Goal: Complete application form: Fill out and submit a form for a specific purpose

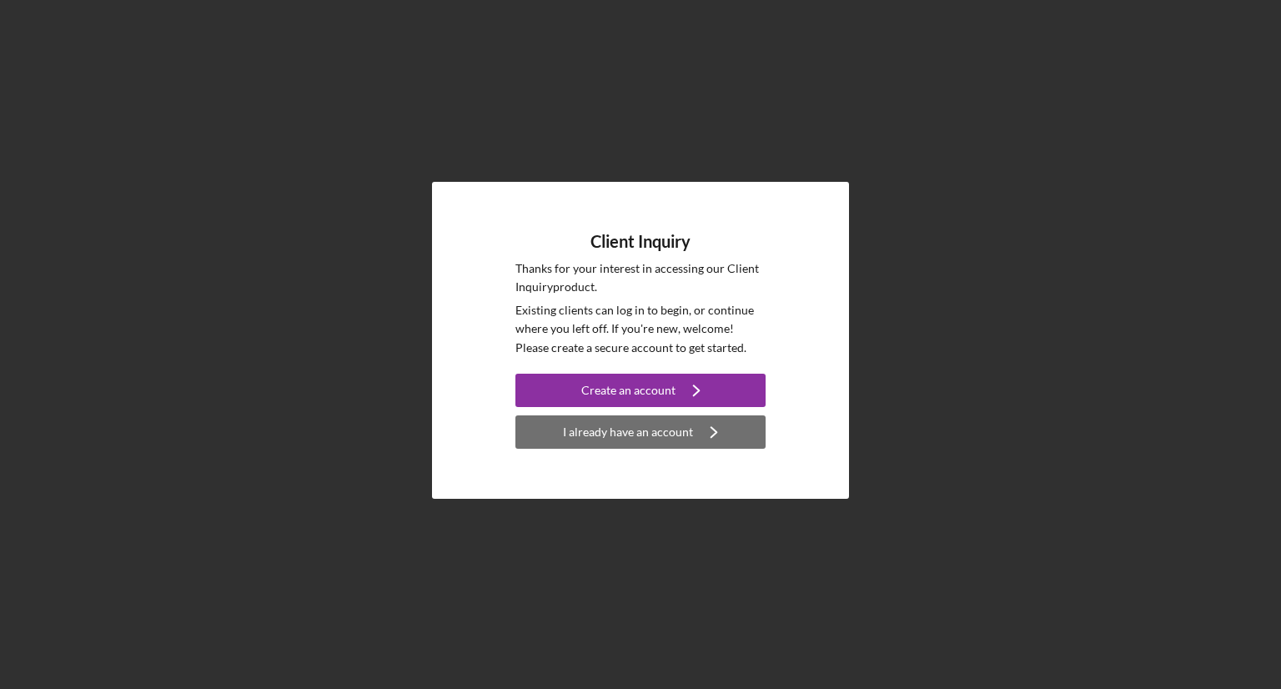
click at [600, 425] on div "I already have an account" at bounding box center [628, 431] width 130 height 33
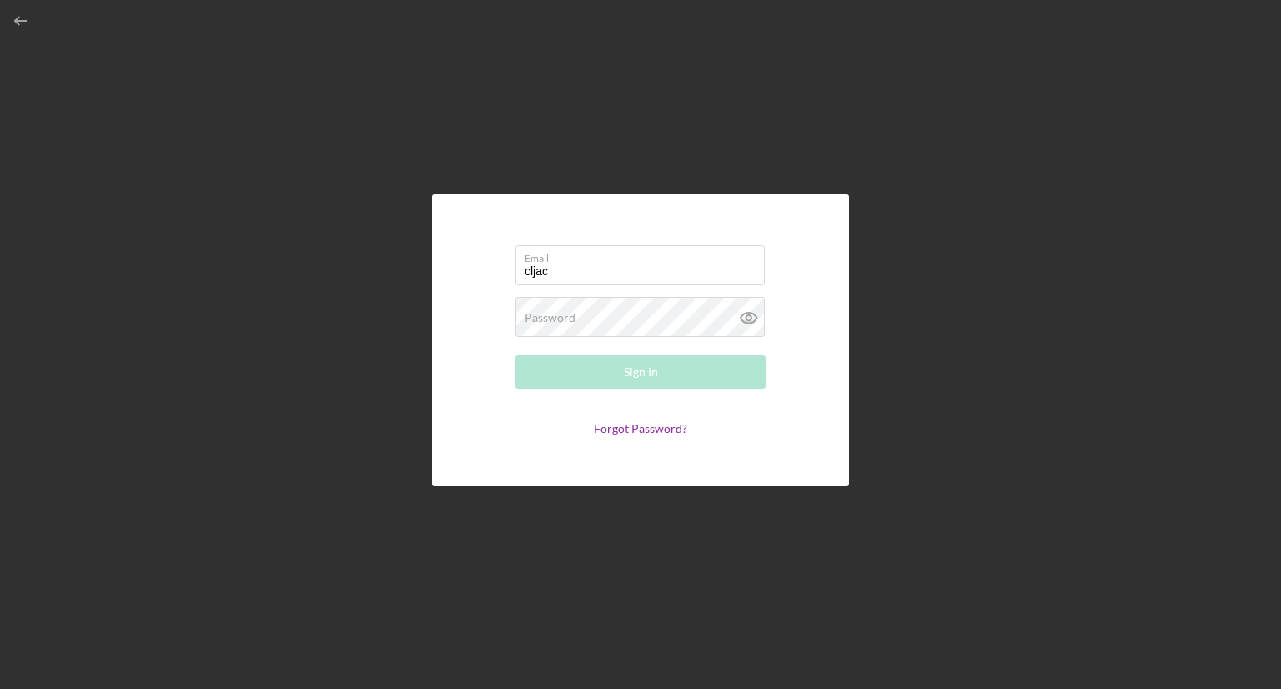
type input "[EMAIL_ADDRESS][DOMAIN_NAME]"
click at [611, 323] on div "Password Required" at bounding box center [640, 318] width 250 height 42
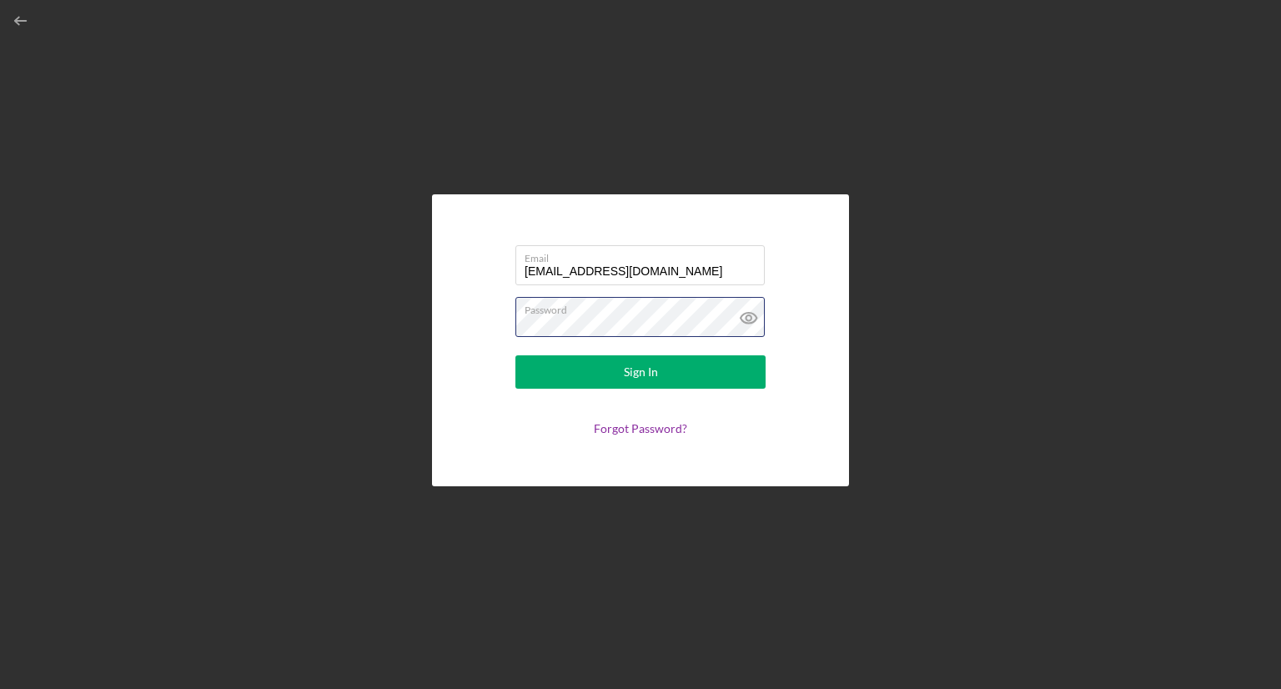
click at [515, 355] on button "Sign In" at bounding box center [640, 371] width 250 height 33
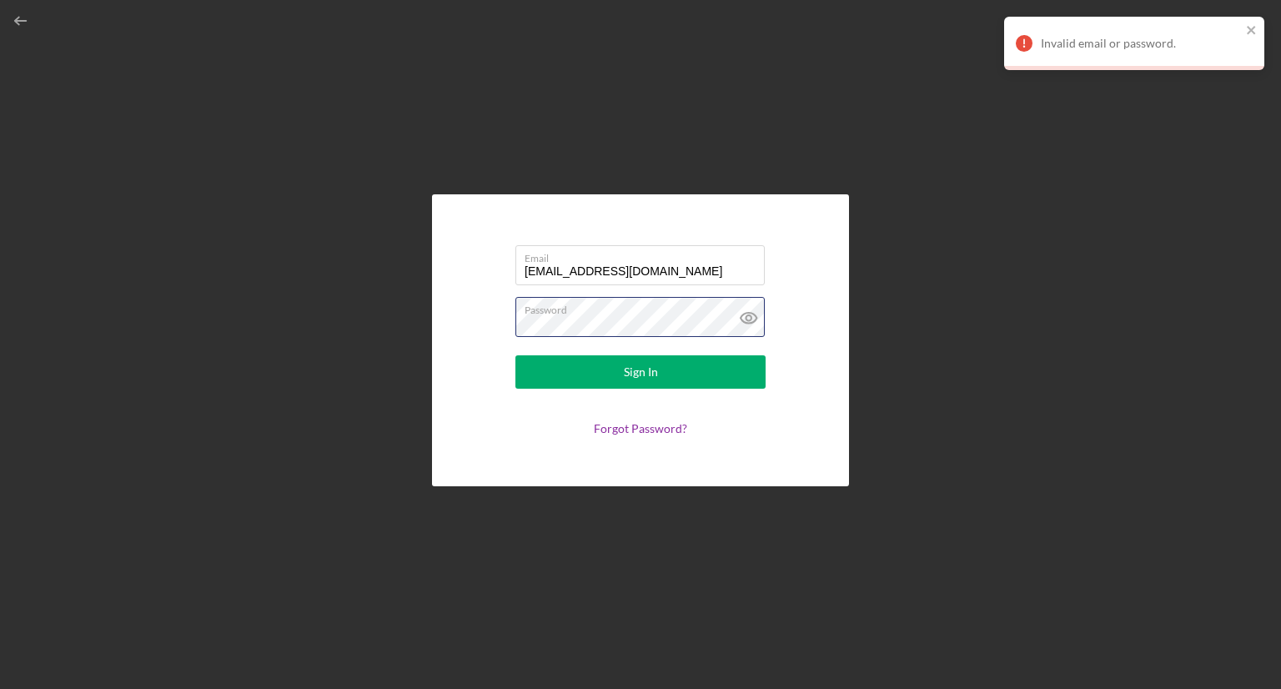
click at [515, 355] on button "Sign In" at bounding box center [640, 371] width 250 height 33
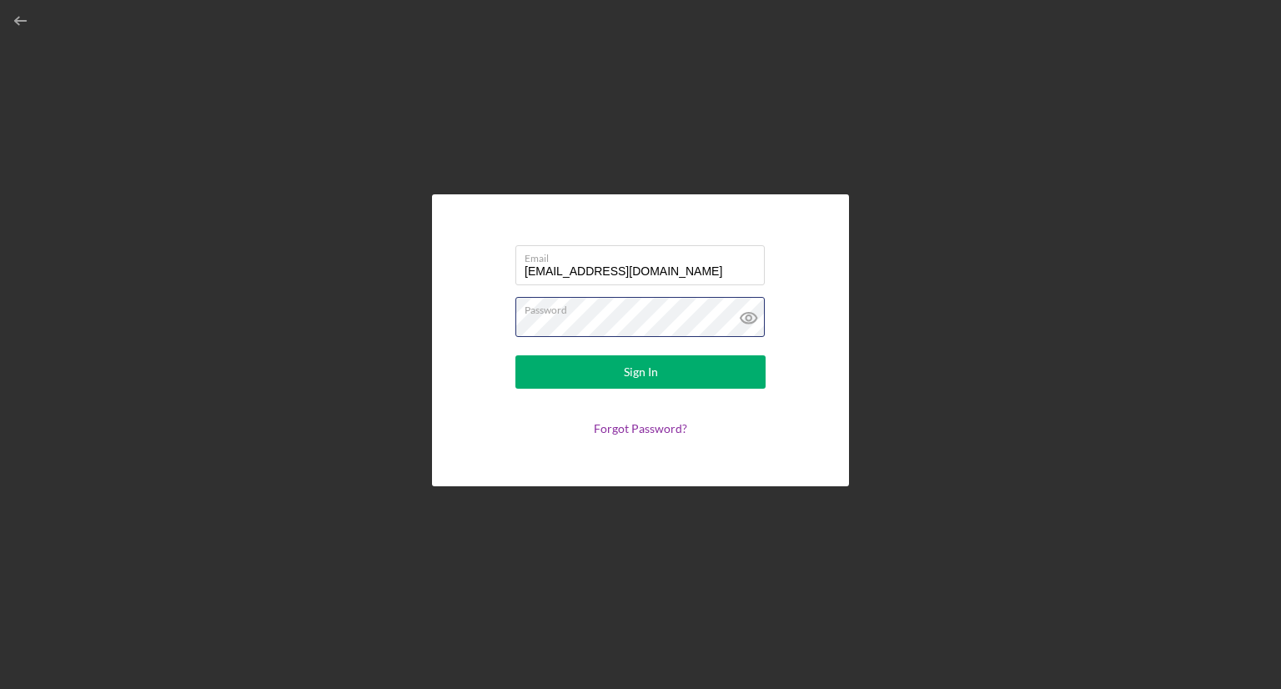
click at [515, 355] on button "Sign In" at bounding box center [640, 371] width 250 height 33
